Goal: Transaction & Acquisition: Subscribe to service/newsletter

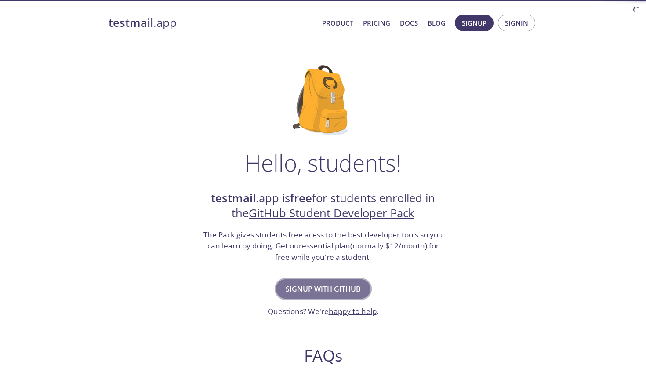
click at [336, 292] on span "Signup with GitHub" at bounding box center [323, 289] width 75 height 12
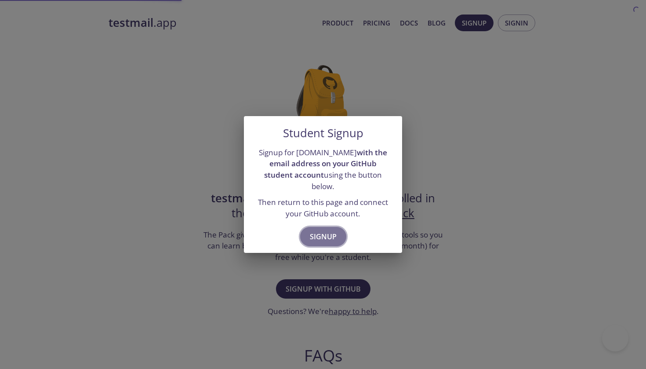
click at [324, 231] on span "Signup" at bounding box center [323, 236] width 27 height 12
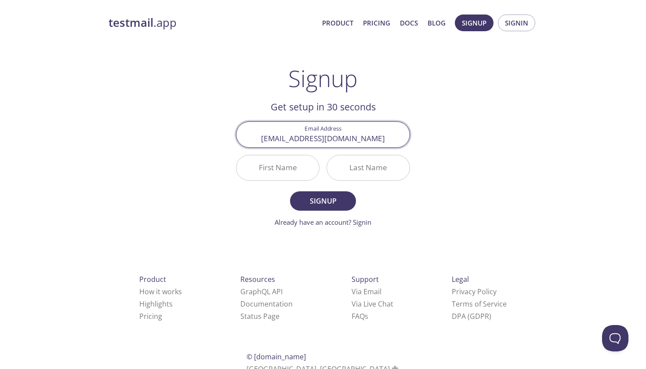
type input "[EMAIL_ADDRESS][DOMAIN_NAME]"
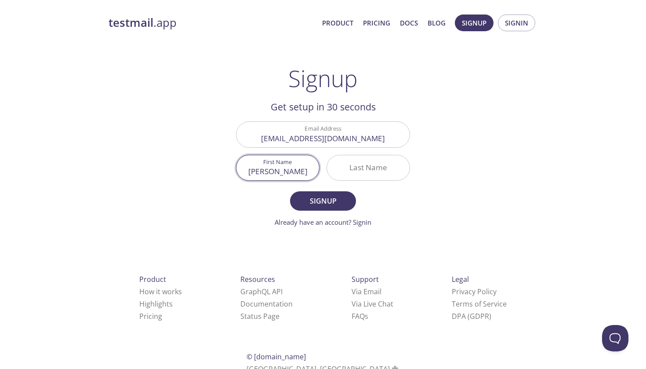
type input "[PERSON_NAME]"
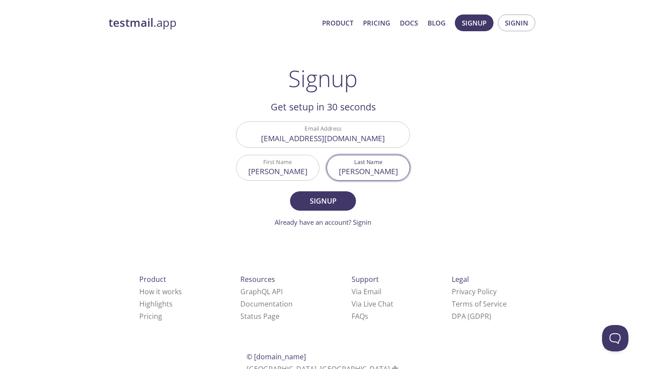
type input "[PERSON_NAME]"
click at [266, 202] on form "Email Address [EMAIL_ADDRESS][DOMAIN_NAME] First Name [PERSON_NAME] Last Name […" at bounding box center [323, 173] width 174 height 105
click at [313, 202] on span "Signup" at bounding box center [323, 201] width 47 height 12
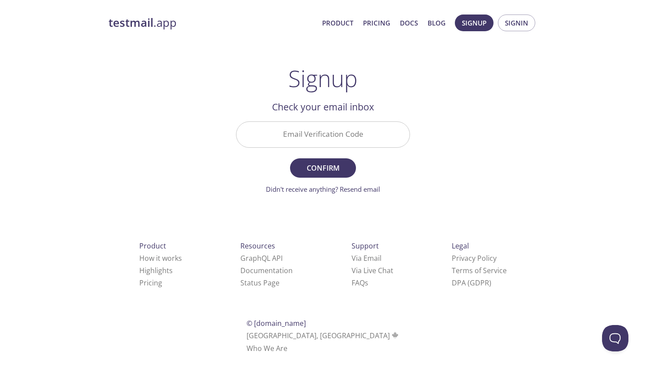
click at [328, 137] on input "Email Verification Code" at bounding box center [322, 134] width 173 height 25
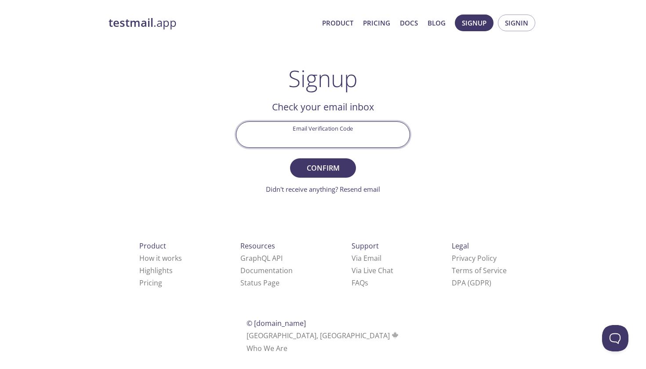
paste input "LWQ3KQ1"
type input "LWQ3KQ1"
click at [325, 163] on span "Confirm" at bounding box center [323, 168] width 47 height 12
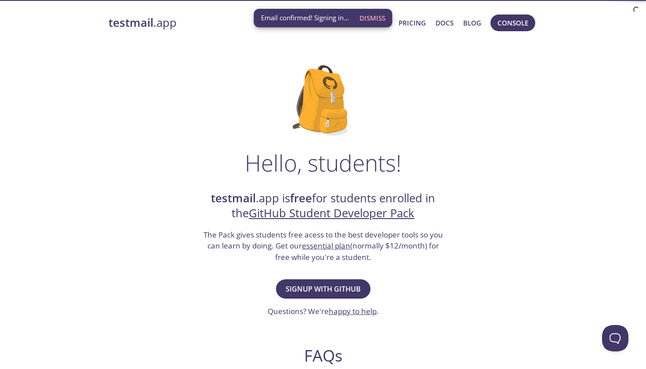
scroll to position [10, 0]
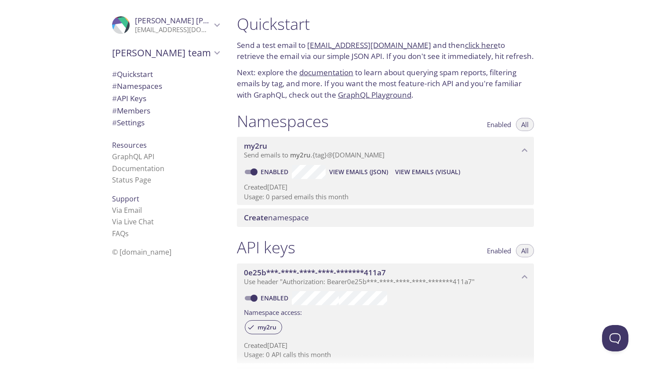
click at [217, 29] on icon "Alonso Sandoval" at bounding box center [216, 24] width 11 height 11
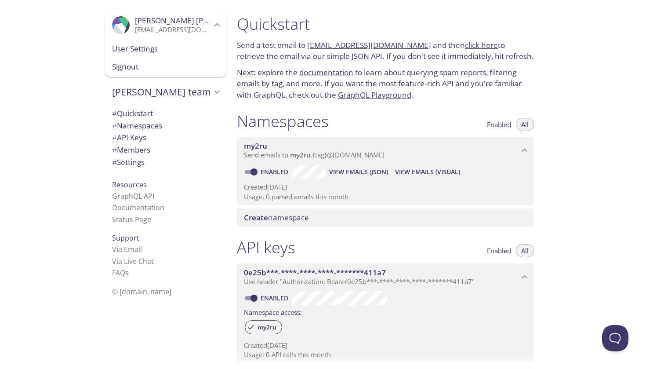
click at [175, 49] on span "User Settings" at bounding box center [165, 48] width 107 height 11
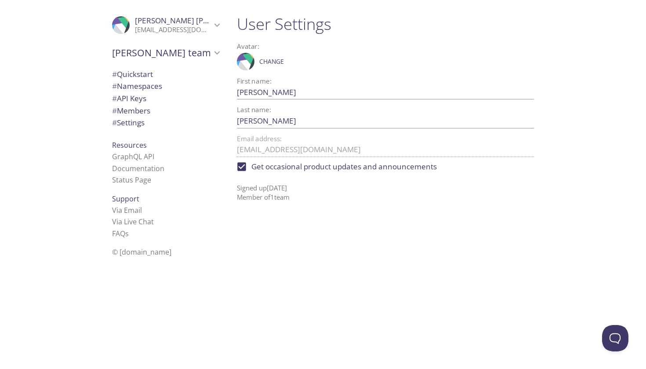
click at [295, 243] on div "User Settings Avatar: .cls-1 { fill: #6d5ca8; } .cls-2 { fill: #3fc191; } .cls-…" at bounding box center [389, 184] width 318 height 369
click at [146, 97] on span "# API Keys" at bounding box center [129, 98] width 34 height 10
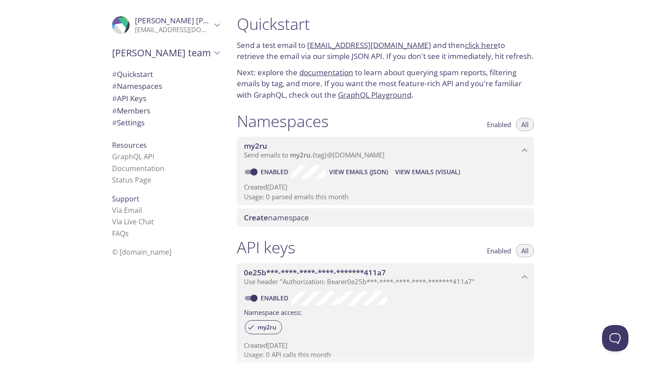
click at [139, 74] on span "# Quickstart" at bounding box center [132, 74] width 41 height 10
